Goal: Task Accomplishment & Management: Manage account settings

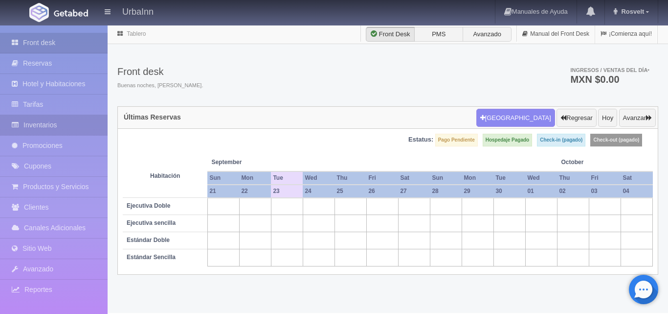
click at [49, 122] on link "Inventarios" at bounding box center [54, 125] width 108 height 20
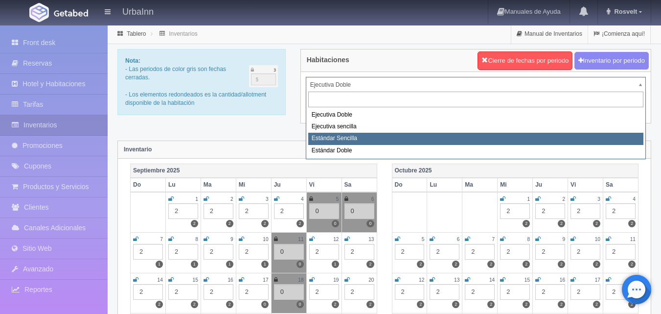
select select "1739"
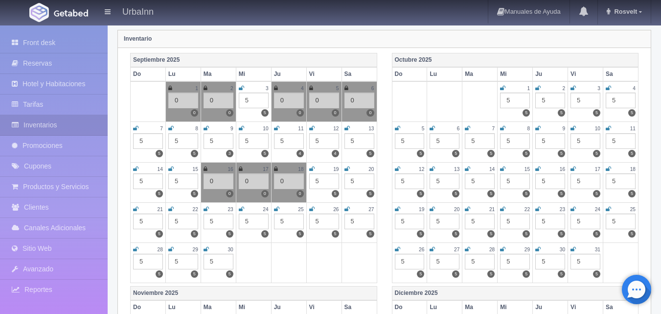
scroll to position [114, 0]
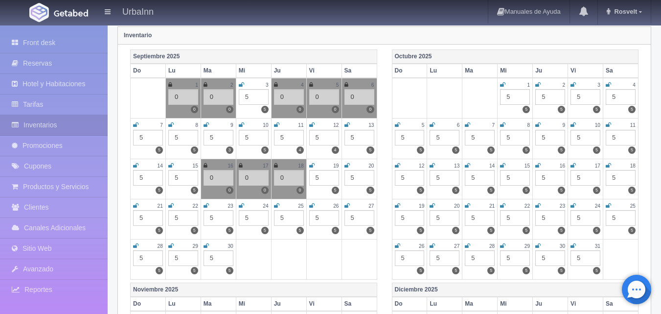
click at [182, 217] on div "5" at bounding box center [183, 218] width 30 height 16
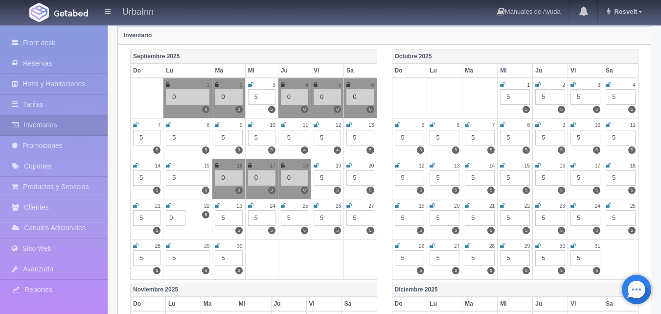
type input "0"
click at [166, 203] on icon at bounding box center [168, 206] width 5 height 6
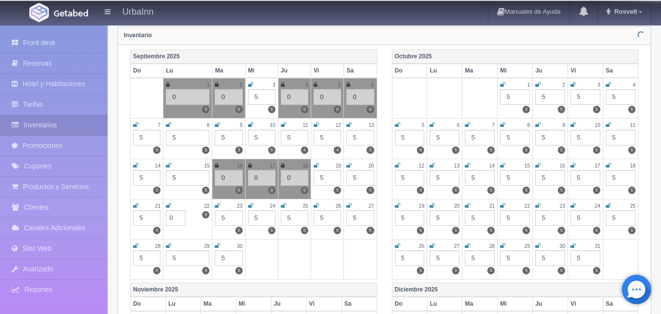
click at [168, 206] on icon at bounding box center [168, 206] width 5 height 6
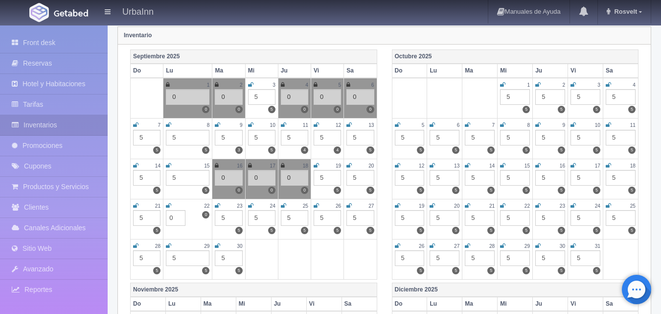
click at [169, 205] on icon at bounding box center [168, 206] width 5 height 6
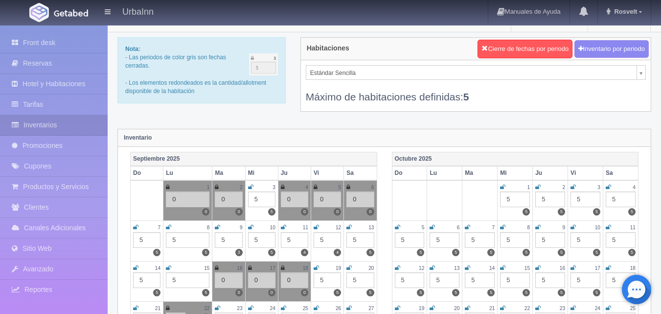
scroll to position [0, 0]
